Goal: Find specific page/section: Find specific page/section

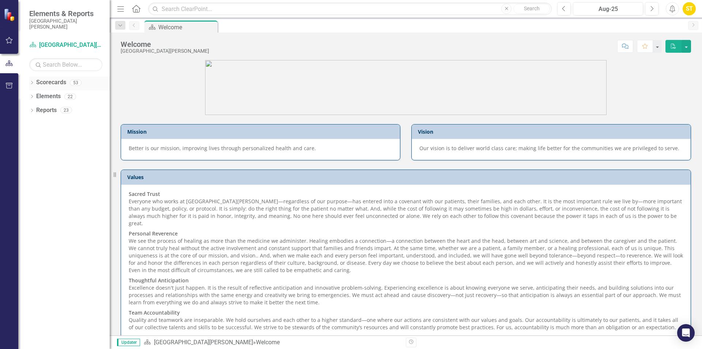
click at [31, 83] on icon "Dropdown" at bounding box center [31, 83] width 5 height 4
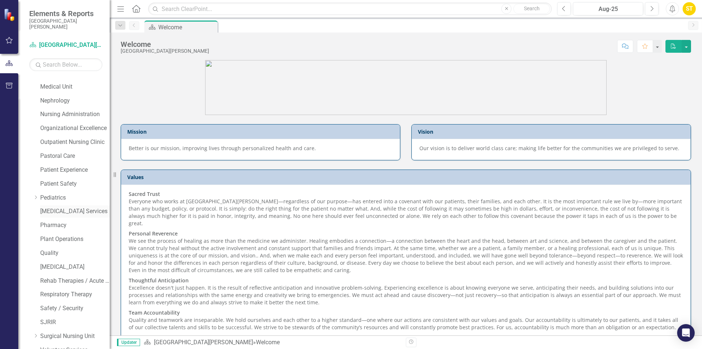
click at [59, 210] on link "[MEDICAL_DATA] Services" at bounding box center [74, 211] width 69 height 8
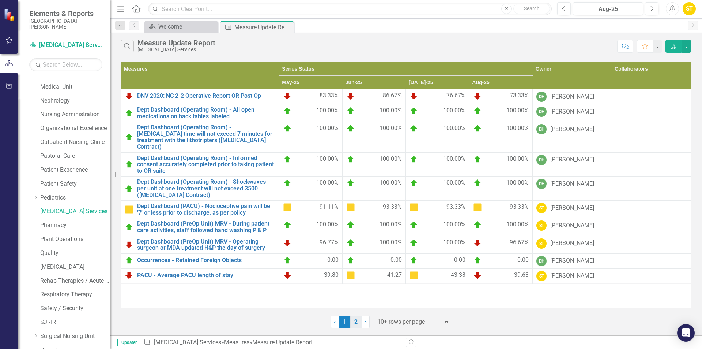
click at [359, 322] on link "2" at bounding box center [356, 321] width 12 height 12
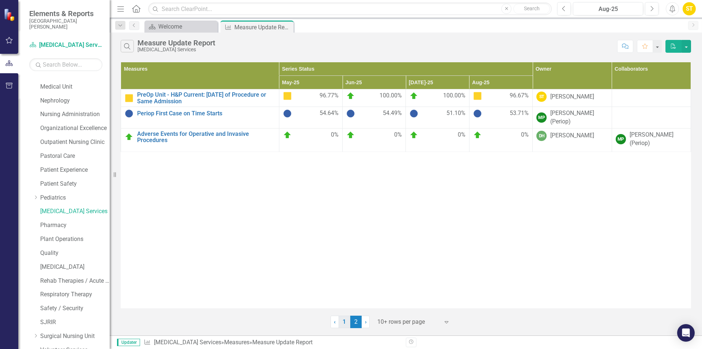
click at [346, 323] on link "1" at bounding box center [345, 321] width 12 height 12
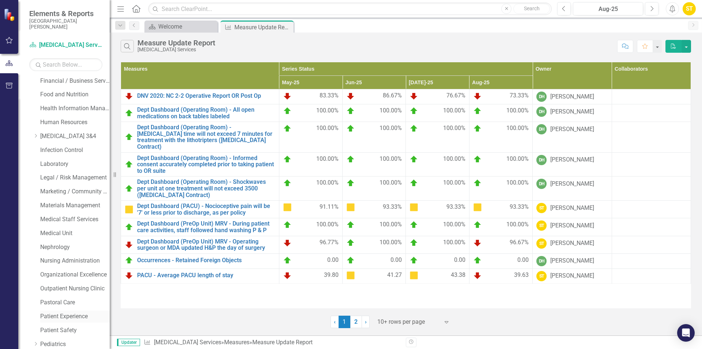
scroll to position [178, 0]
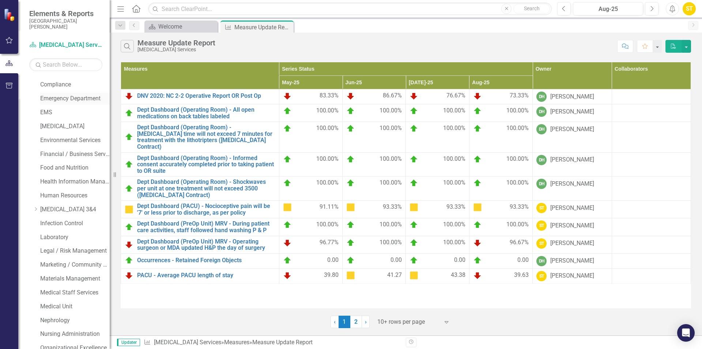
click at [75, 99] on link "Emergency Department" at bounding box center [74, 98] width 69 height 8
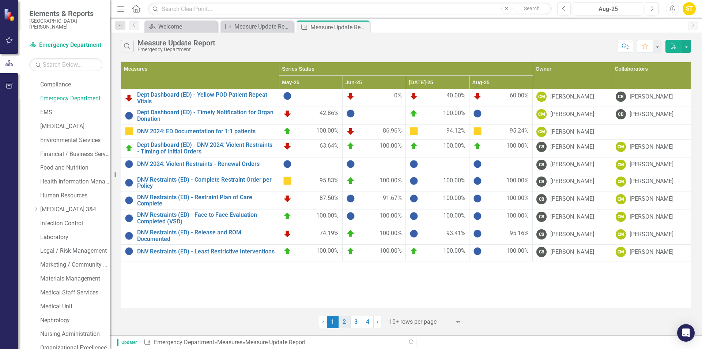
click at [346, 319] on link "2" at bounding box center [345, 321] width 12 height 12
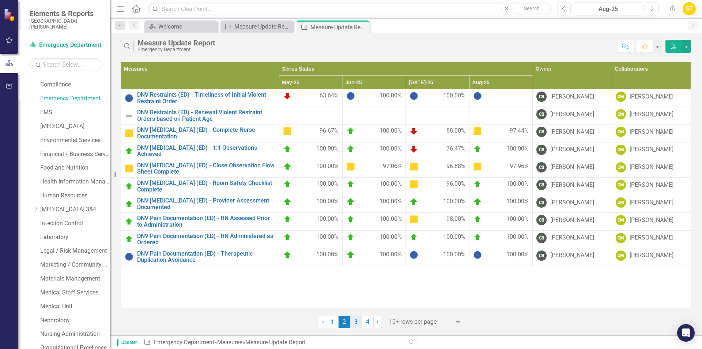
click at [354, 322] on link "3" at bounding box center [356, 321] width 12 height 12
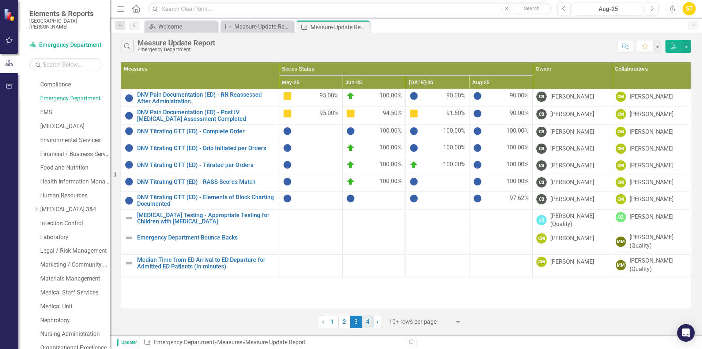
click at [365, 320] on link "4" at bounding box center [368, 321] width 12 height 12
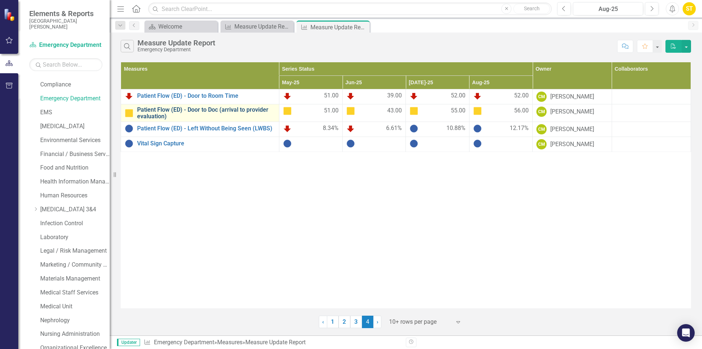
click at [184, 107] on link "Patient Flow (ED) - Door to Doc (arrival to provider evaluation)" at bounding box center [206, 112] width 138 height 13
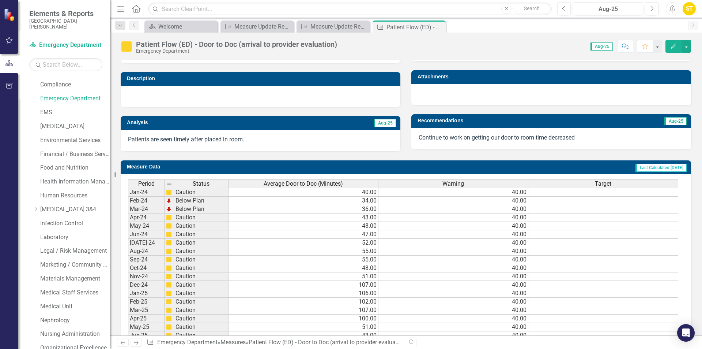
scroll to position [252, 0]
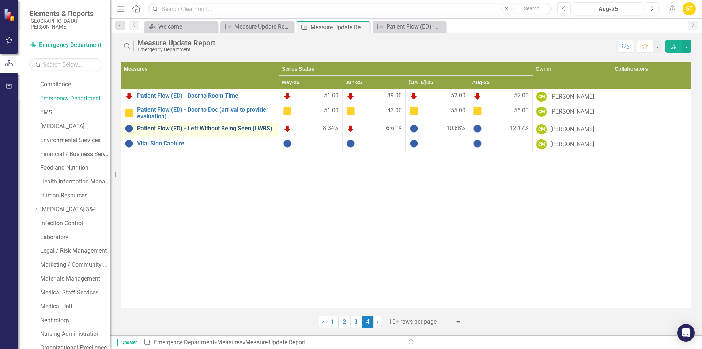
click at [200, 127] on link "Patient Flow (ED) - Left Without Being Seen (LWBS)" at bounding box center [206, 128] width 138 height 7
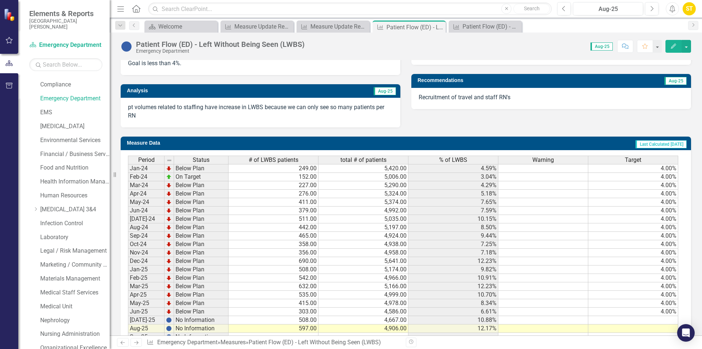
scroll to position [256, 0]
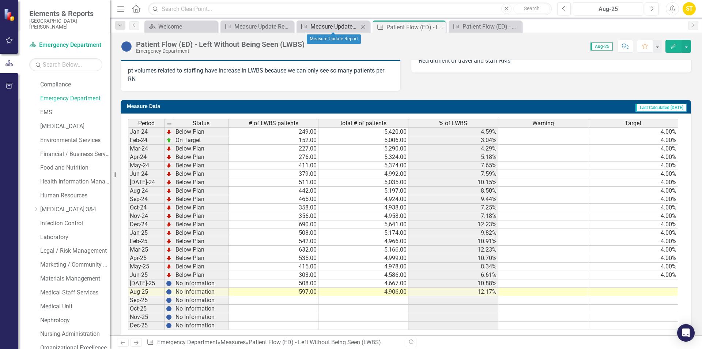
click at [341, 27] on div "Measure Update Report" at bounding box center [334, 26] width 48 height 9
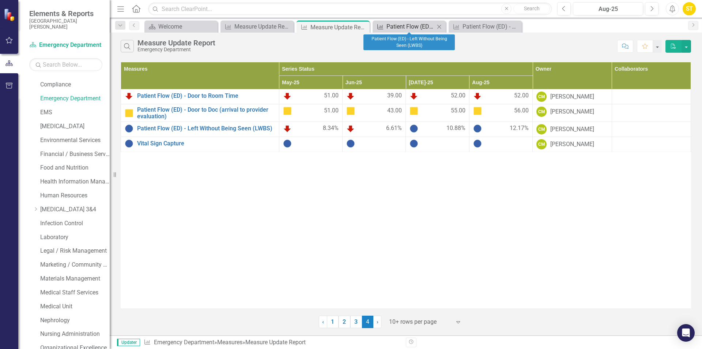
click at [410, 24] on div "Patient Flow (ED) - Left Without Being Seen (LWBS)" at bounding box center [411, 26] width 48 height 9
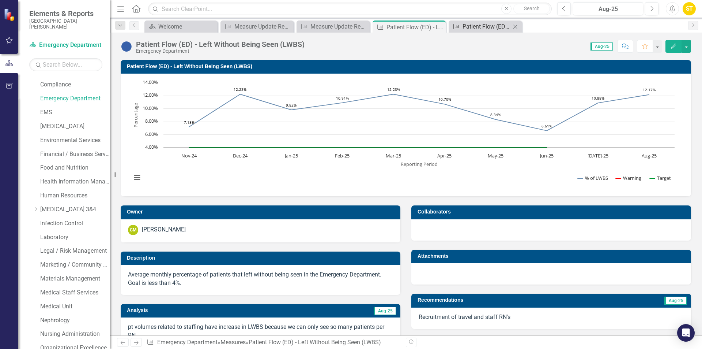
click at [483, 26] on div "Patient Flow (ED) - Door to Doc (arrival to provider evaluation)" at bounding box center [487, 26] width 48 height 9
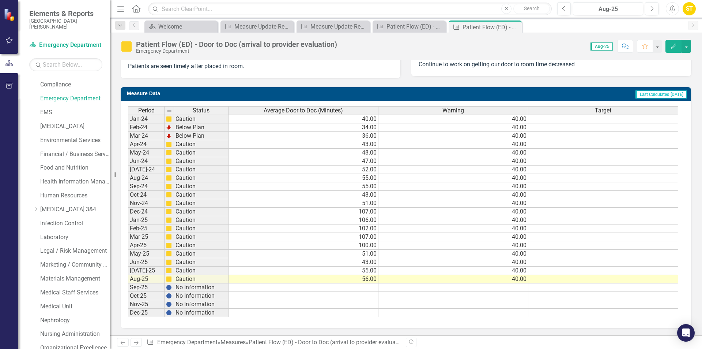
scroll to position [143, 0]
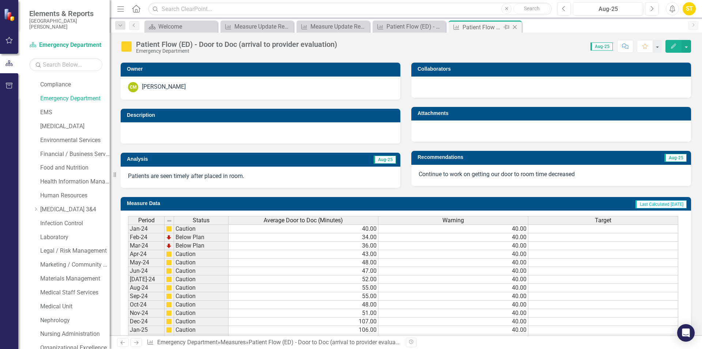
click at [516, 26] on icon "Close" at bounding box center [514, 27] width 7 height 6
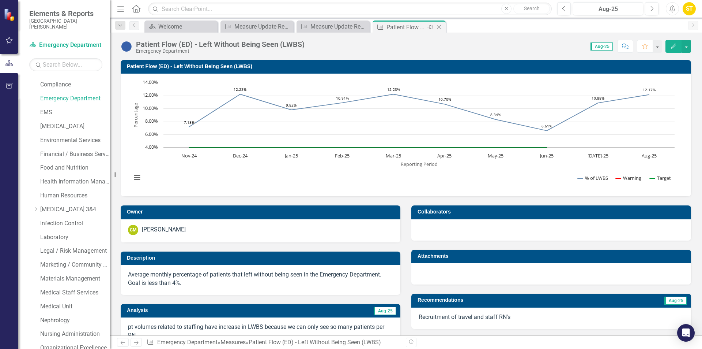
click at [412, 25] on div "Patient Flow (ED) - Left Without Being Seen (LWBS)" at bounding box center [406, 27] width 39 height 9
click at [437, 26] on icon "Close" at bounding box center [438, 27] width 7 height 6
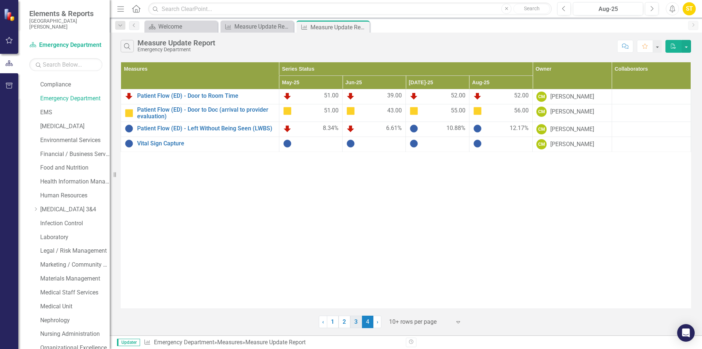
click at [357, 325] on link "3" at bounding box center [356, 321] width 12 height 12
